Goal: Navigation & Orientation: Find specific page/section

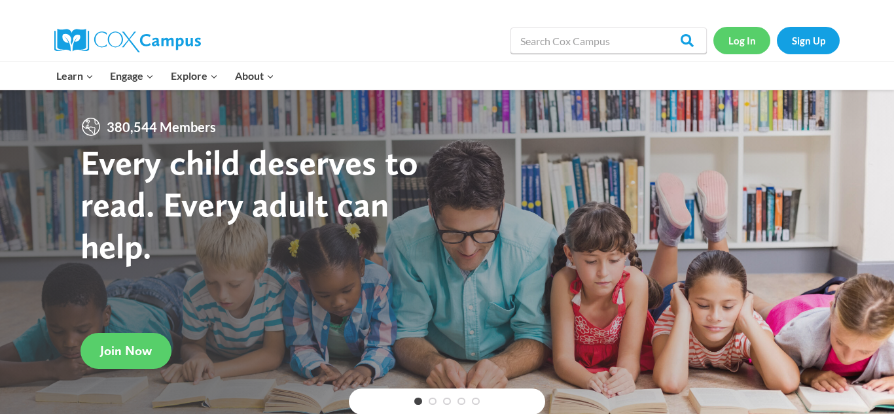
click at [740, 42] on link "Log In" at bounding box center [741, 40] width 57 height 27
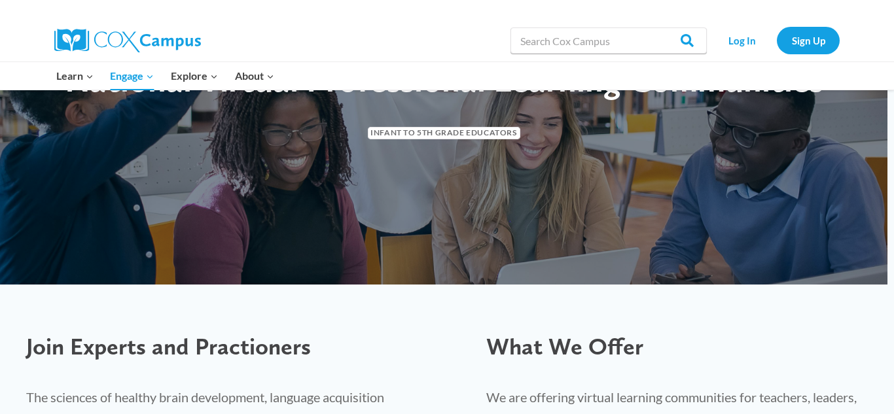
scroll to position [157, 0]
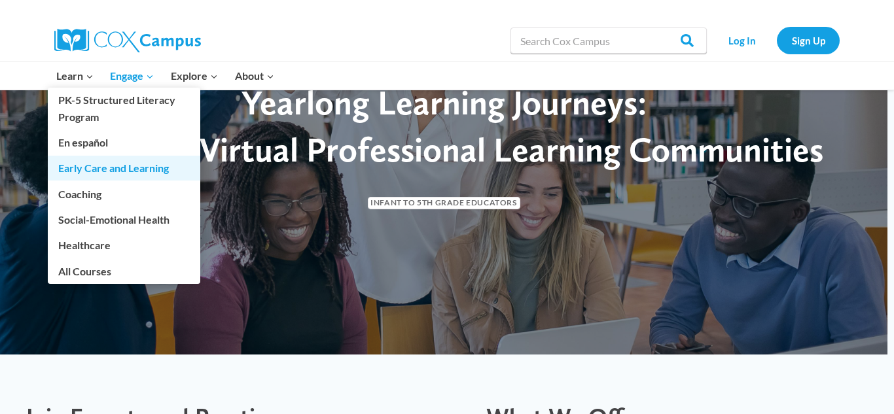
click at [84, 171] on link "Early Care and Learning" at bounding box center [124, 168] width 152 height 25
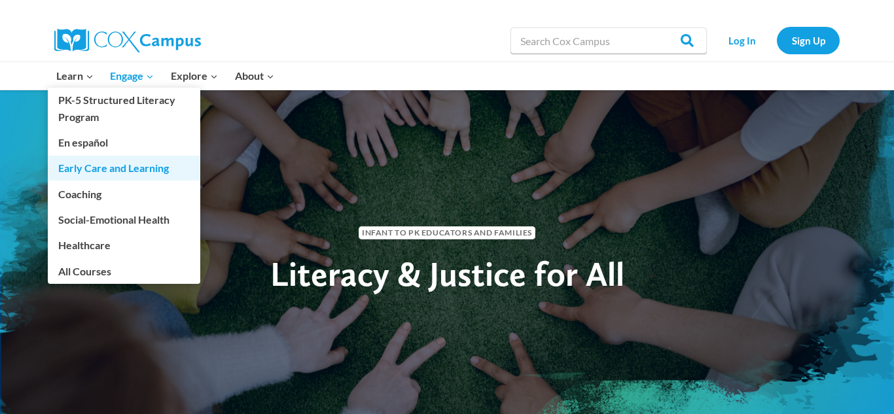
click at [75, 172] on link "Early Care and Learning" at bounding box center [124, 168] width 152 height 25
